Goal: Find specific page/section: Find specific page/section

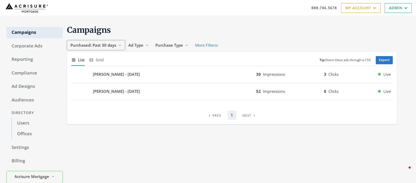
click at [111, 48] on span "Purchased: Past 30 days" at bounding box center [93, 45] width 46 height 5
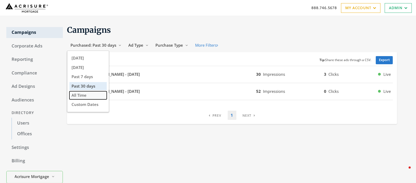
click at [86, 96] on span "All Time" at bounding box center [78, 95] width 15 height 5
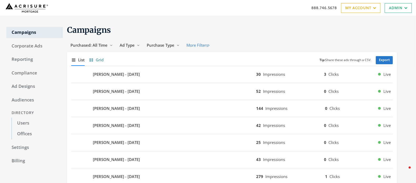
click at [98, 57] on span "Grid" at bounding box center [100, 60] width 8 height 6
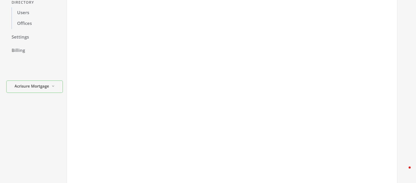
scroll to position [14, 0]
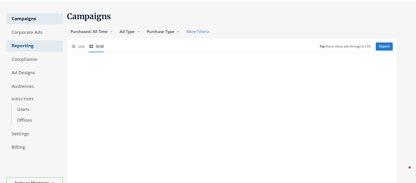
click at [24, 45] on link "Reporting" at bounding box center [34, 45] width 56 height 11
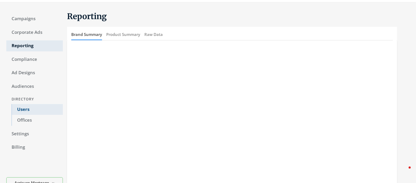
click at [24, 109] on link "Users" at bounding box center [37, 109] width 51 height 11
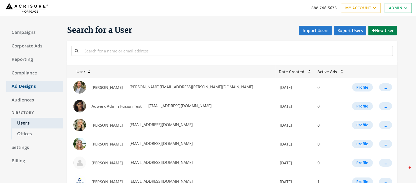
click at [28, 85] on link "Ad Designs" at bounding box center [34, 86] width 56 height 11
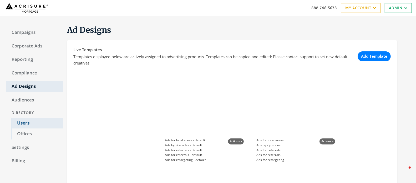
click at [20, 122] on link "Users" at bounding box center [37, 123] width 51 height 11
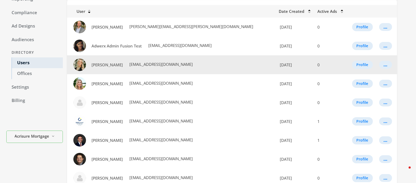
scroll to position [59, 0]
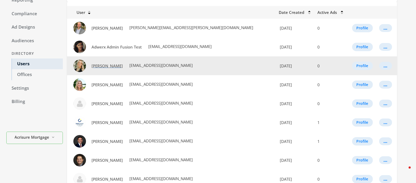
click at [106, 67] on span "[PERSON_NAME]" at bounding box center [106, 65] width 31 height 5
